Goal: Task Accomplishment & Management: Manage account settings

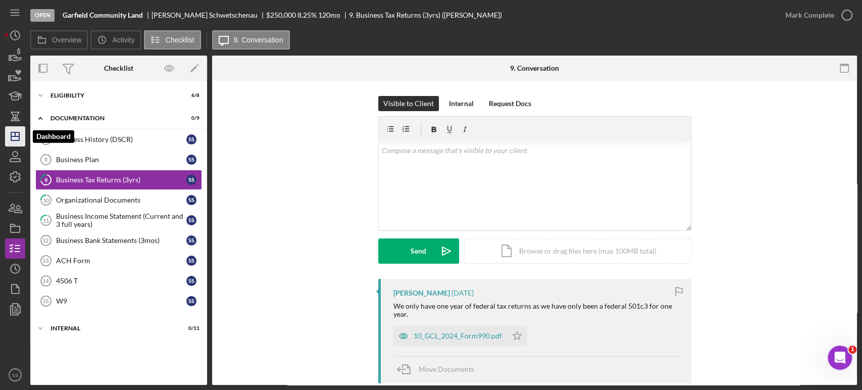
click at [16, 136] on line "button" at bounding box center [15, 136] width 8 height 0
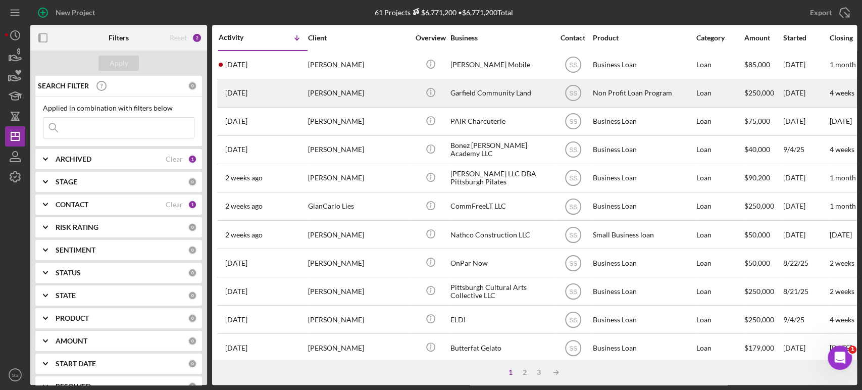
click at [327, 92] on div "[PERSON_NAME]" at bounding box center [358, 93] width 101 height 27
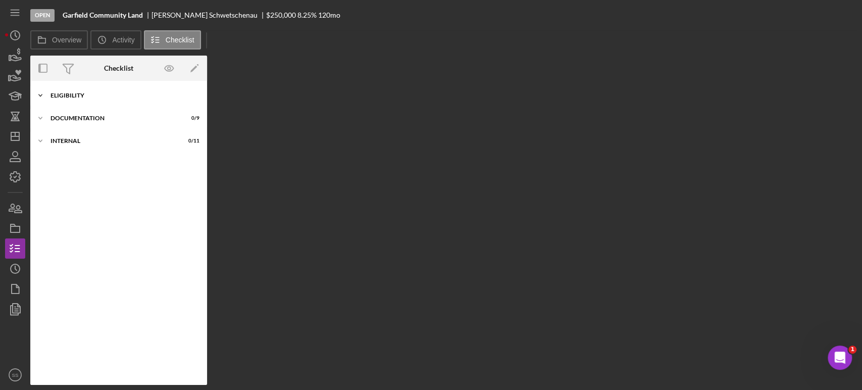
click at [80, 99] on div "Icon/Expander Eligibility 6 / 8" at bounding box center [118, 95] width 177 height 20
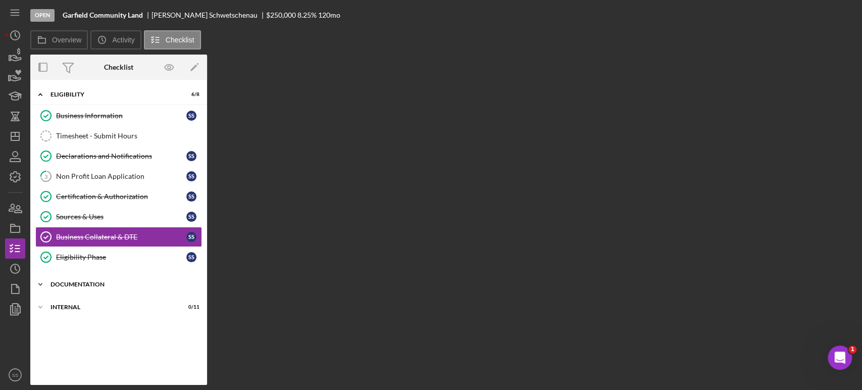
click at [63, 279] on div "Icon/Expander Documentation 0 / 9" at bounding box center [118, 284] width 177 height 20
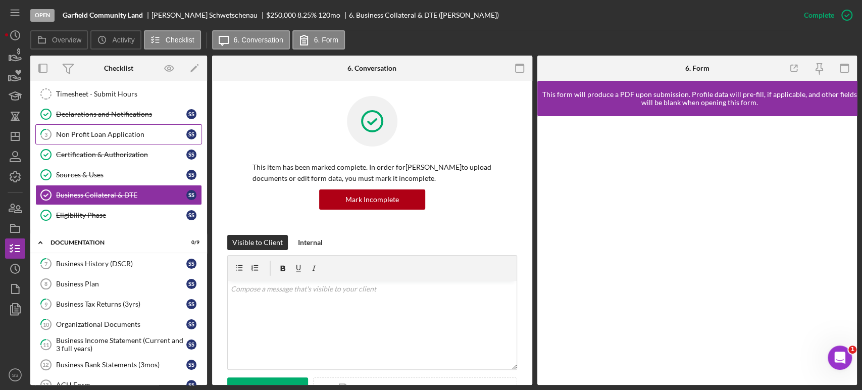
scroll to position [124, 0]
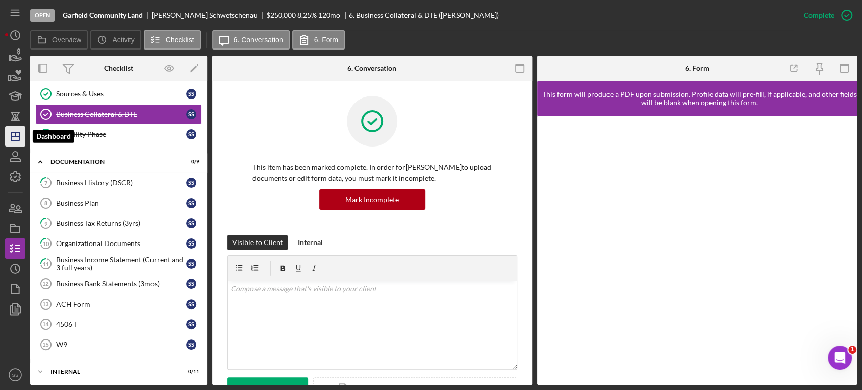
click at [17, 141] on icon "Icon/Dashboard" at bounding box center [15, 136] width 25 height 25
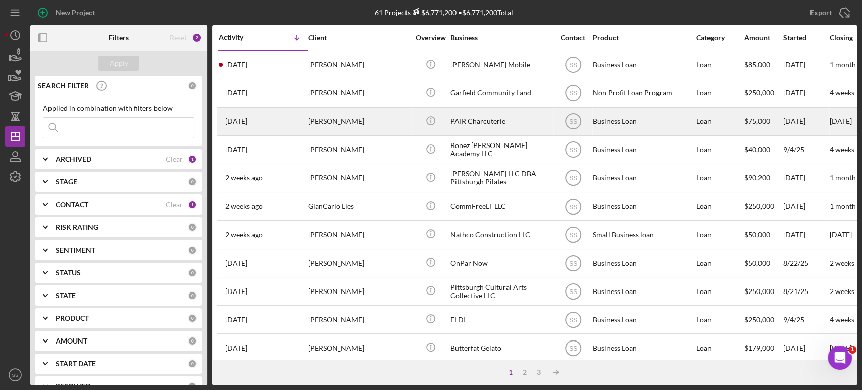
click at [348, 122] on div "[PERSON_NAME]" at bounding box center [358, 121] width 101 height 27
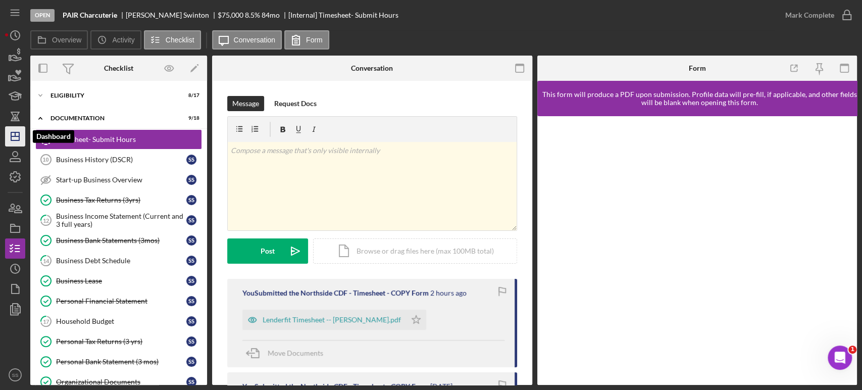
click at [12, 137] on icon "Icon/Dashboard" at bounding box center [15, 136] width 25 height 25
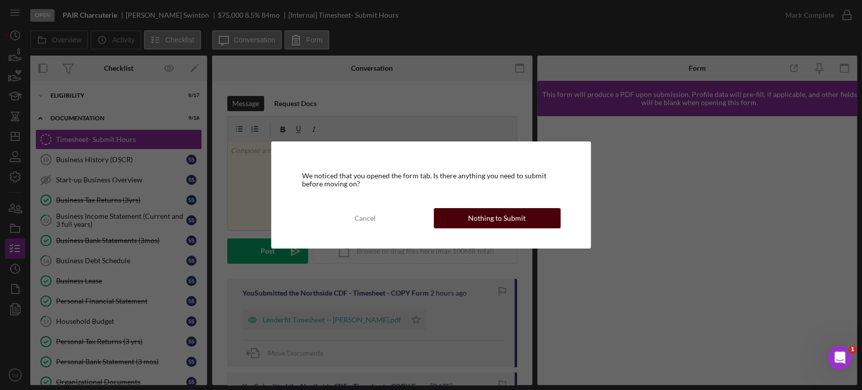
click at [489, 219] on div "Nothing to Submit" at bounding box center [497, 218] width 58 height 20
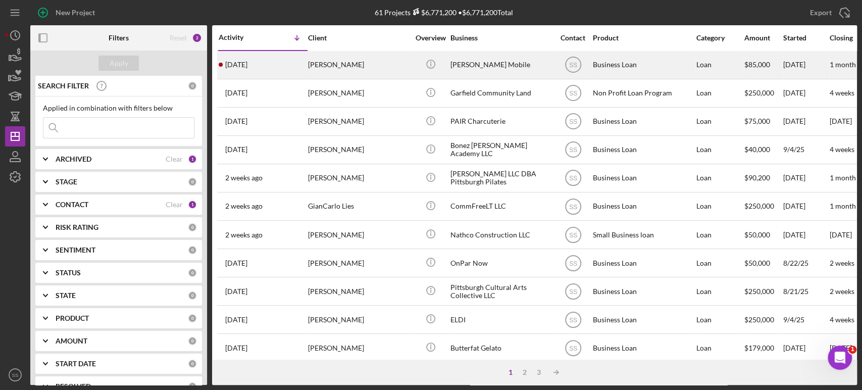
click at [328, 68] on div "[PERSON_NAME]" at bounding box center [358, 65] width 101 height 27
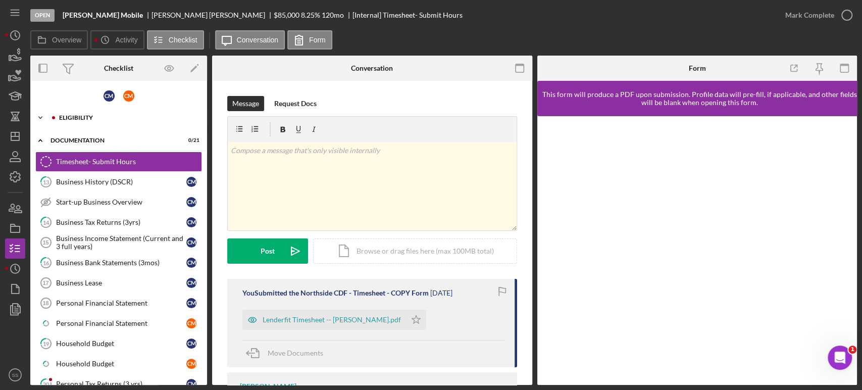
click at [83, 118] on div "Eligibility" at bounding box center [126, 118] width 135 height 6
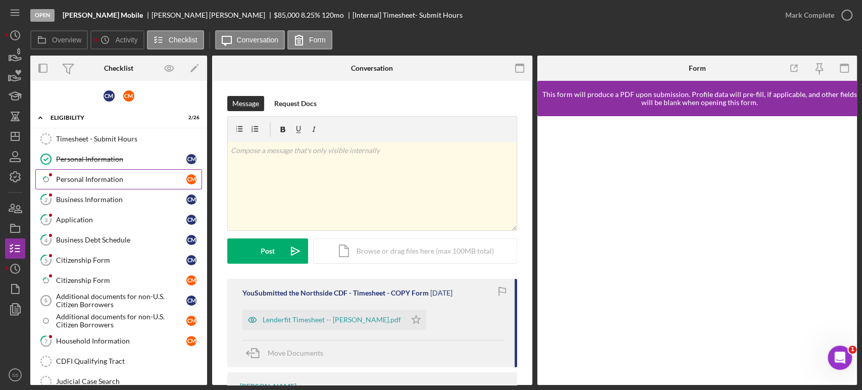
click at [76, 186] on link "Icon/Checklist Item Sub Partial Personal Information C M" at bounding box center [118, 179] width 167 height 20
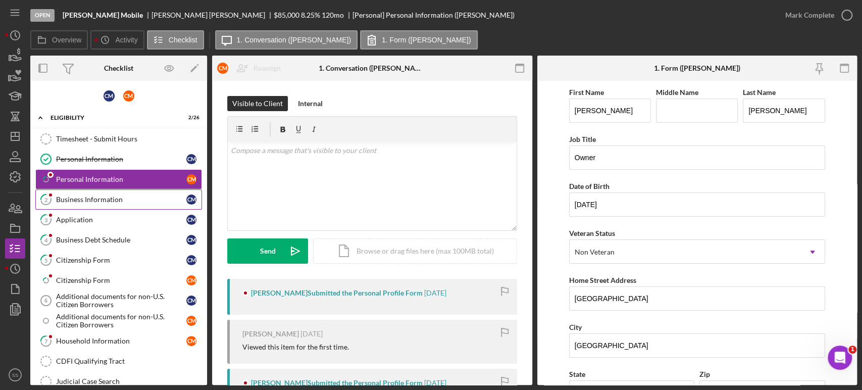
click at [75, 199] on div "Business Information" at bounding box center [121, 200] width 130 height 8
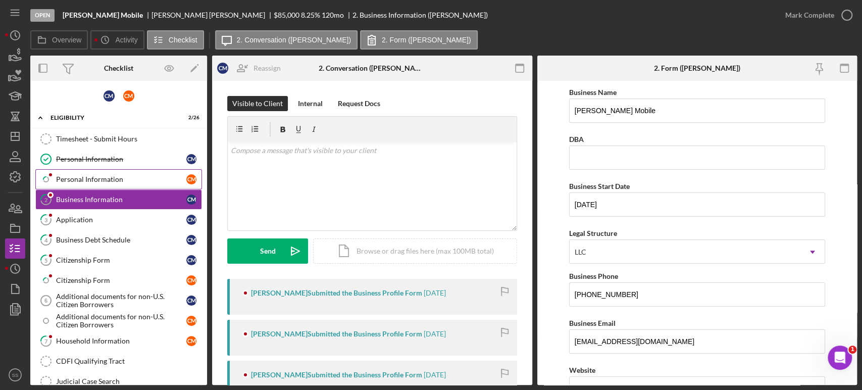
click at [79, 179] on div "Personal Information" at bounding box center [121, 179] width 130 height 8
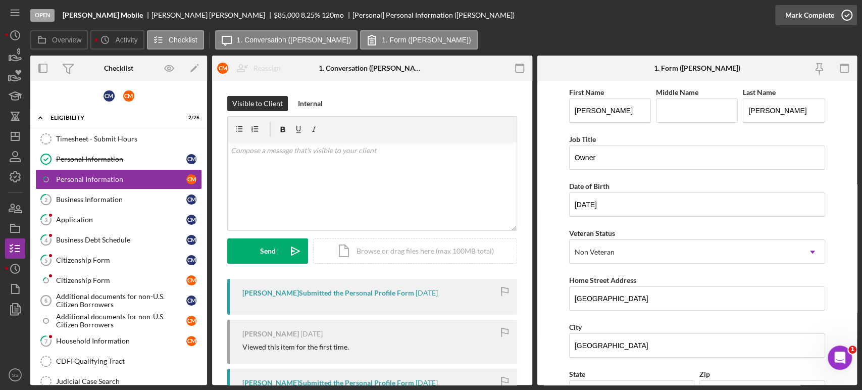
click at [848, 15] on icon "button" at bounding box center [847, 15] width 25 height 25
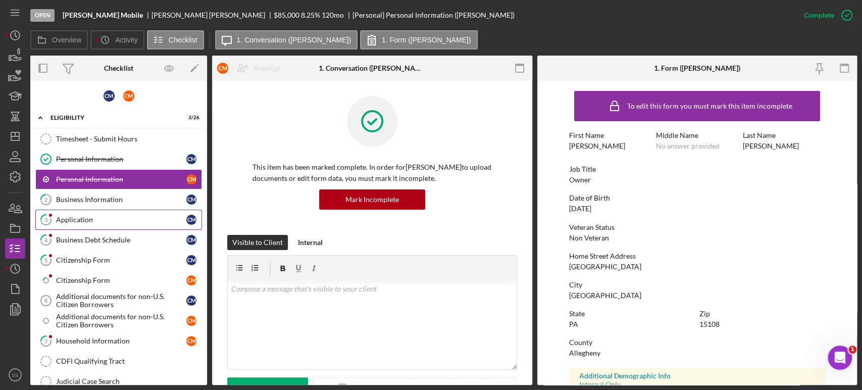
click at [102, 222] on div "Application" at bounding box center [121, 220] width 130 height 8
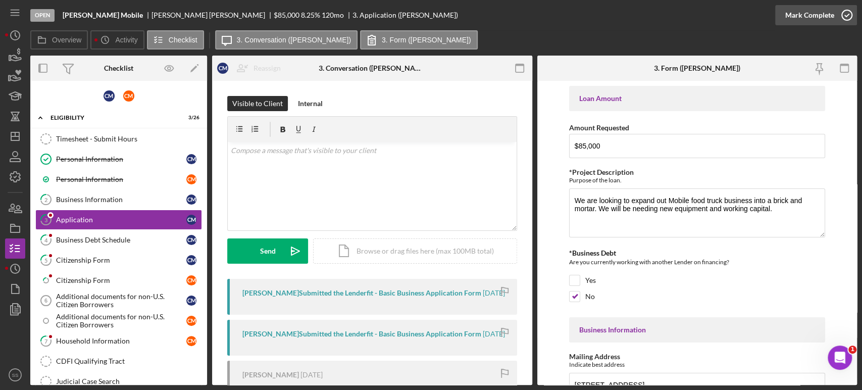
click at [847, 15] on icon "button" at bounding box center [847, 15] width 25 height 25
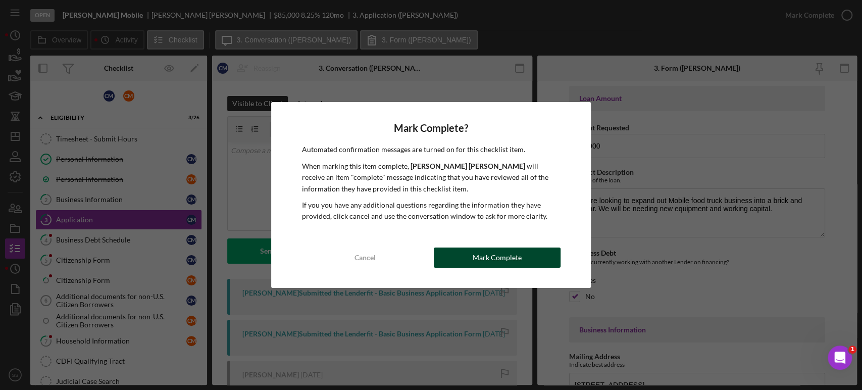
click at [477, 260] on div "Mark Complete" at bounding box center [497, 258] width 49 height 20
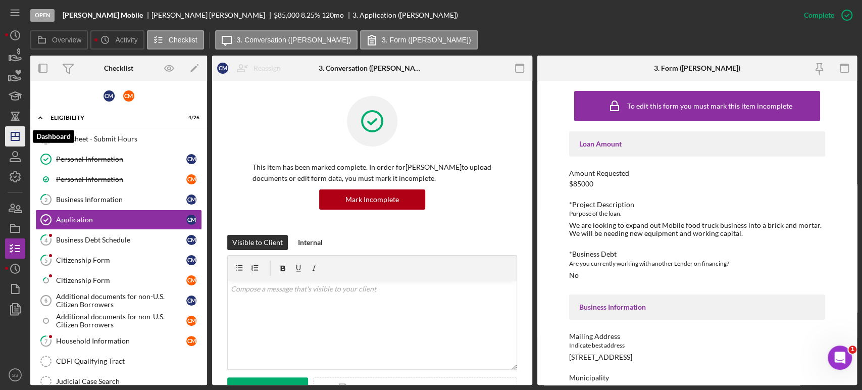
click at [11, 139] on polygon "button" at bounding box center [15, 136] width 8 height 8
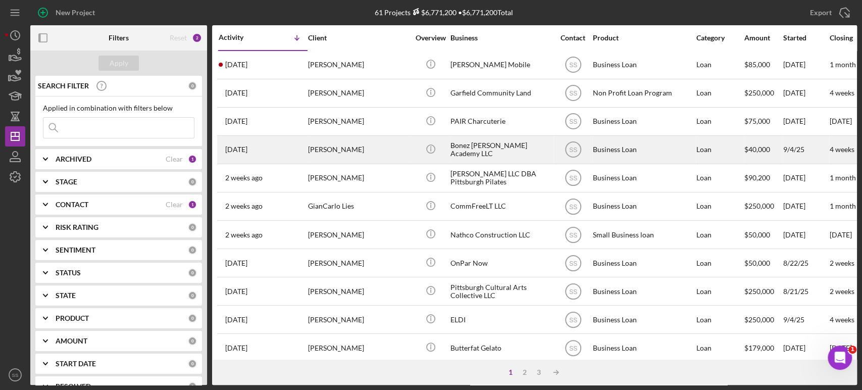
click at [359, 150] on div "[PERSON_NAME]" at bounding box center [358, 149] width 101 height 27
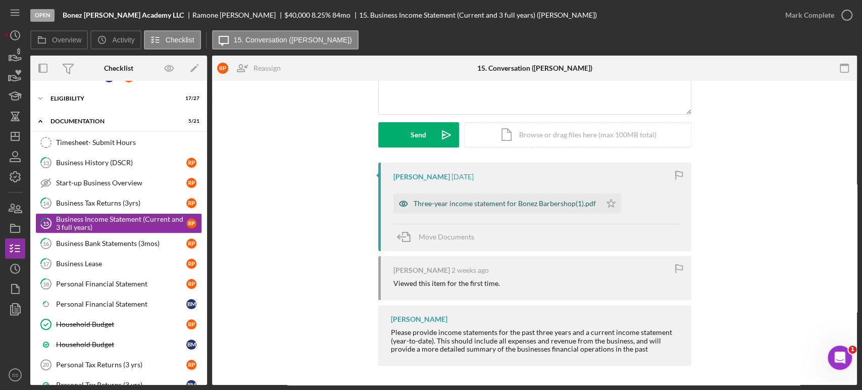
scroll to position [116, 0]
click at [474, 211] on div "Three-year income statement for Bonez Barbershop(1).pdf" at bounding box center [498, 203] width 208 height 20
